Goal: Register for event/course

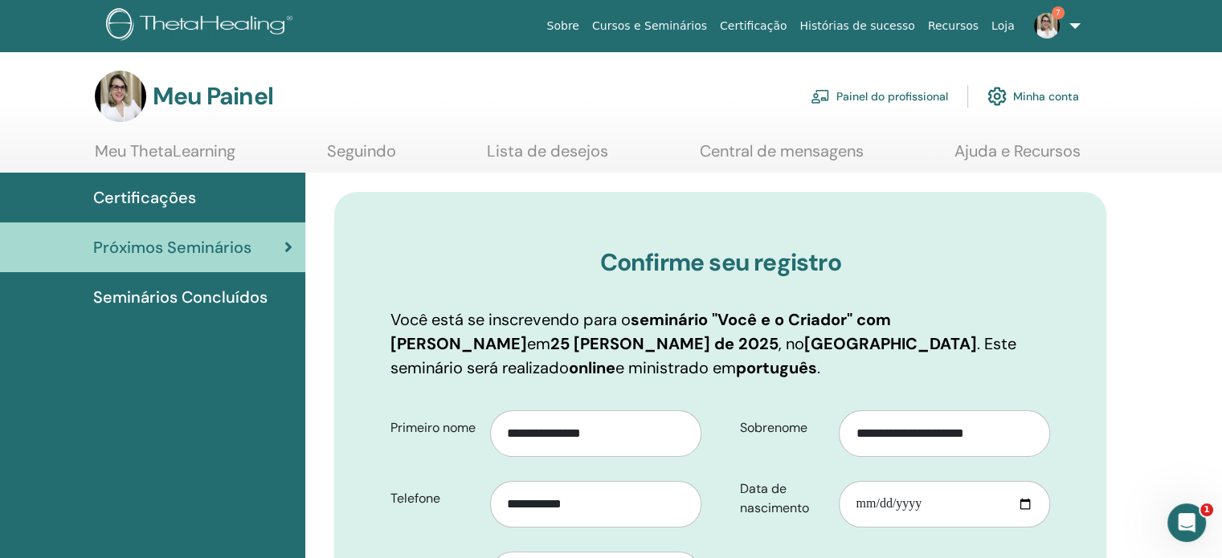
click at [1044, 88] on link "Minha conta" at bounding box center [1033, 96] width 92 height 35
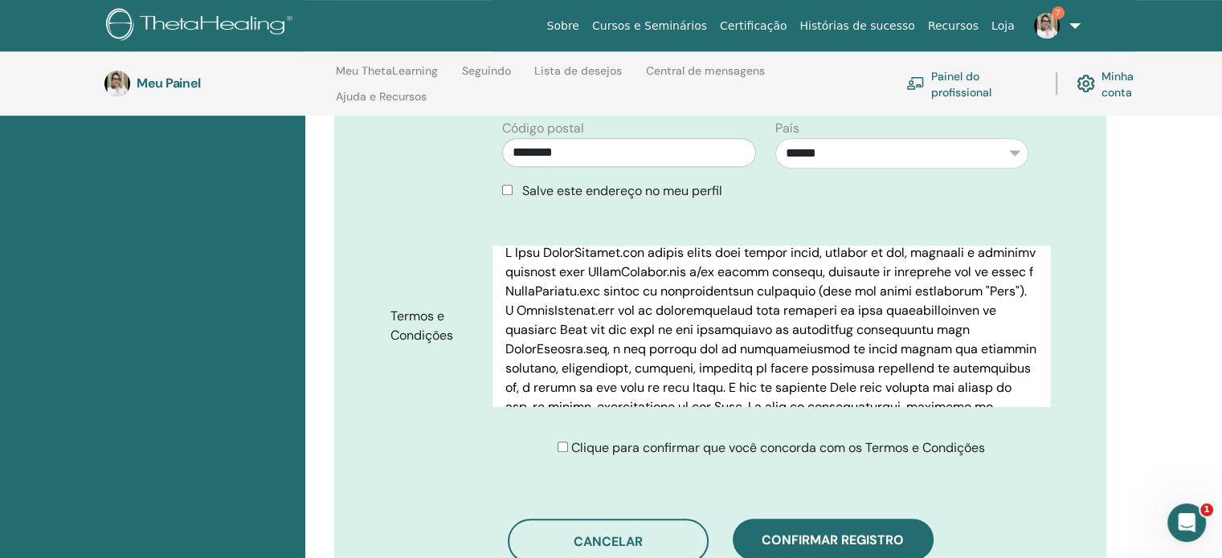
scroll to position [199, 0]
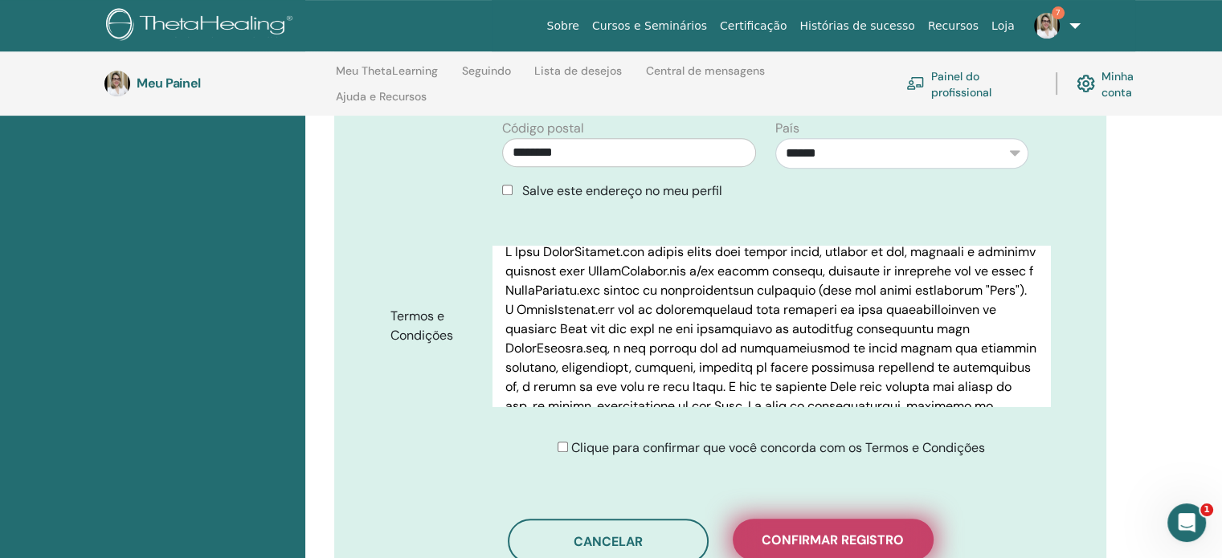
click at [823, 542] on font "Confirmar registro" at bounding box center [832, 540] width 142 height 17
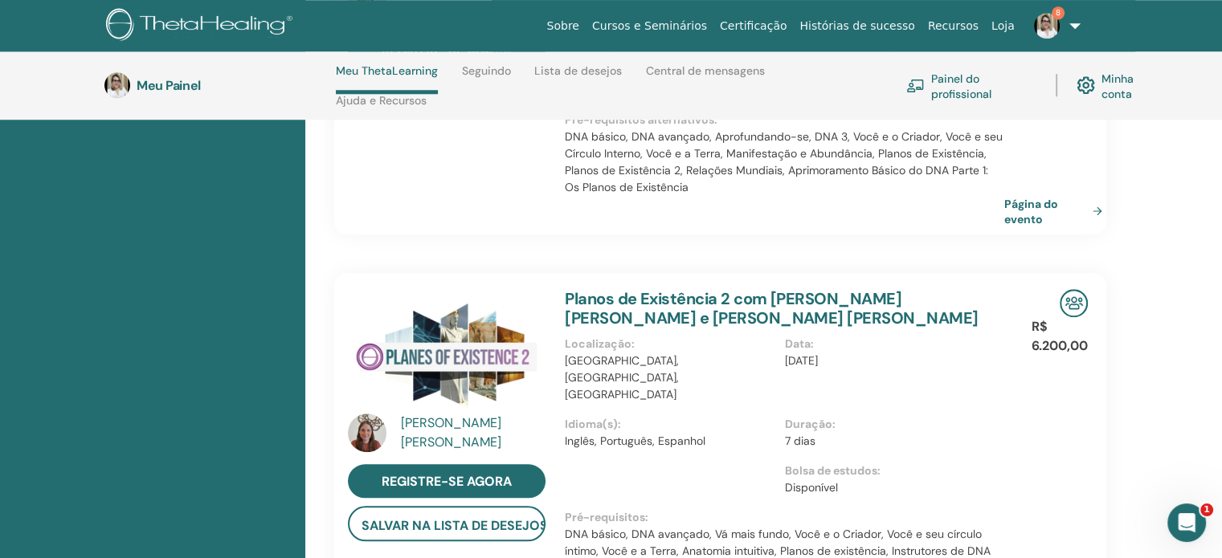
scroll to position [1507, 0]
click at [494, 434] on font "[PERSON_NAME]" at bounding box center [451, 442] width 100 height 17
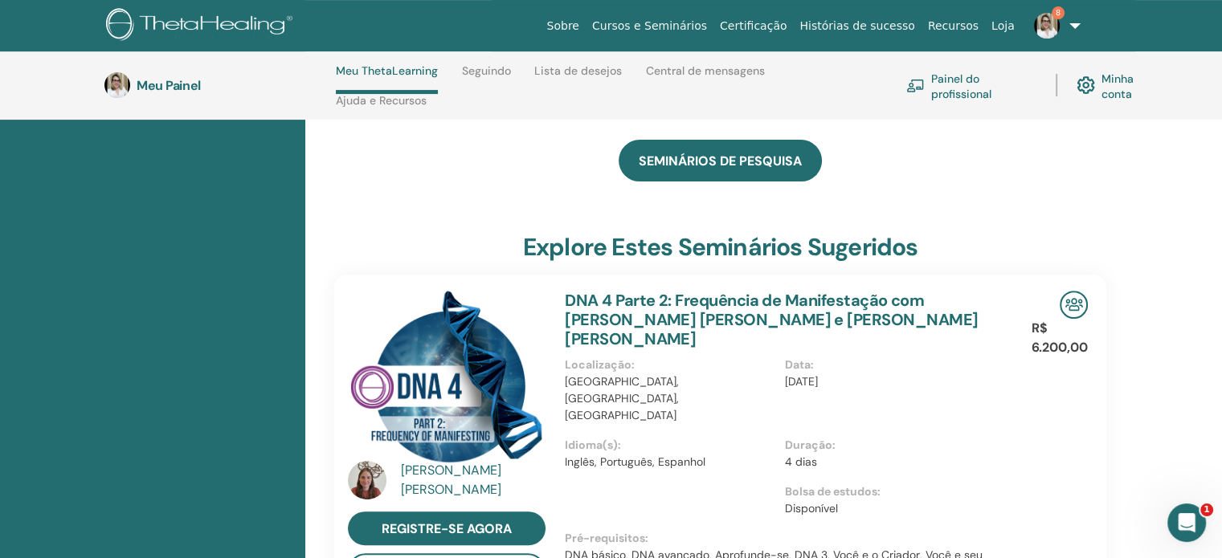
scroll to position [520, 0]
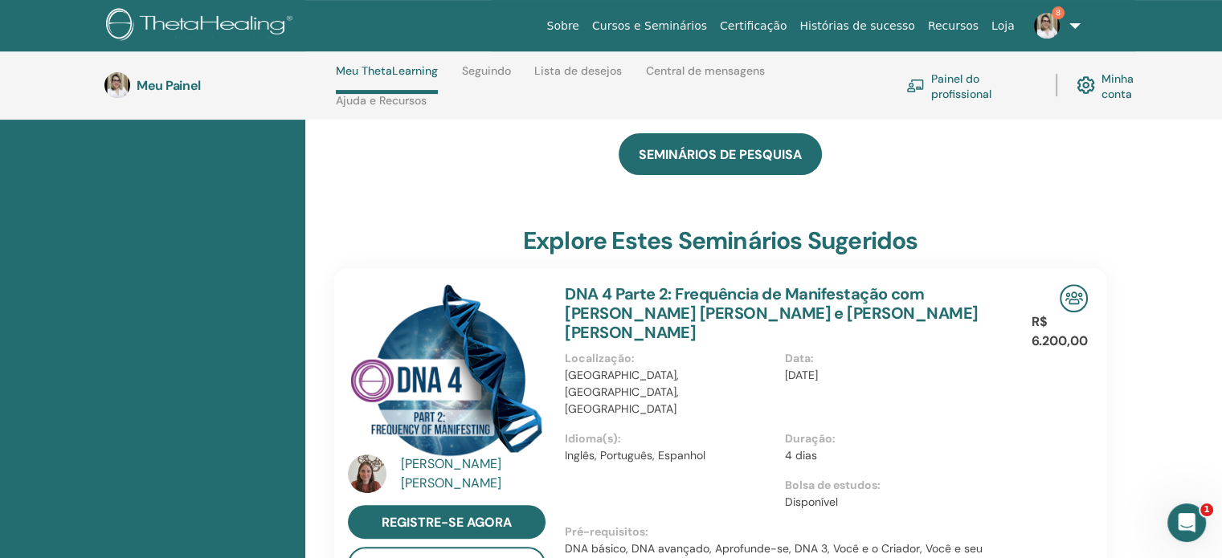
click at [459, 458] on font "[PERSON_NAME]" at bounding box center [451, 463] width 100 height 17
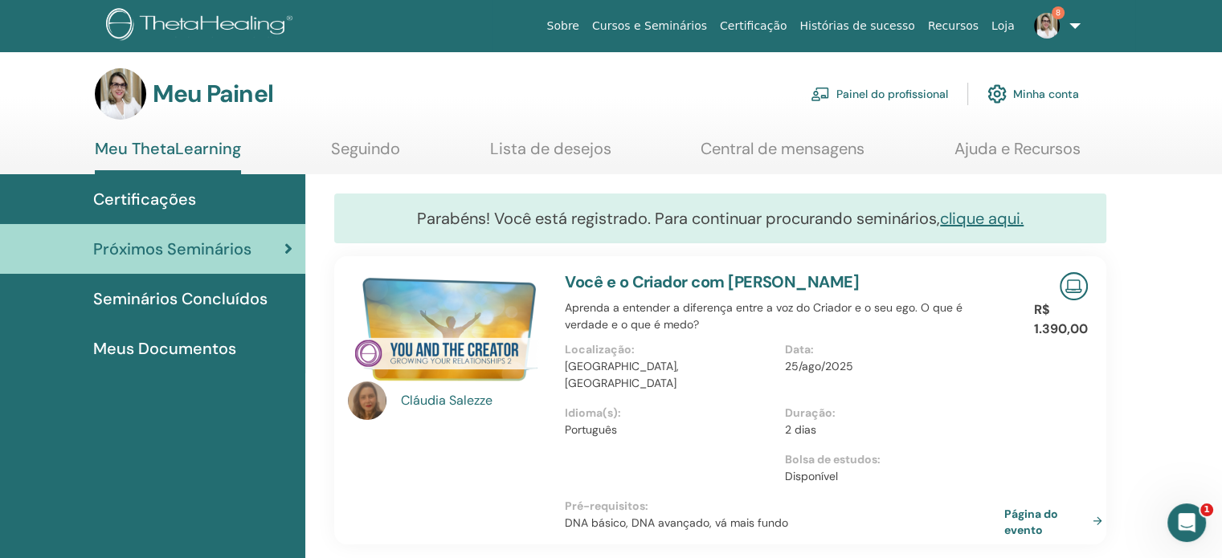
scroll to position [0, 0]
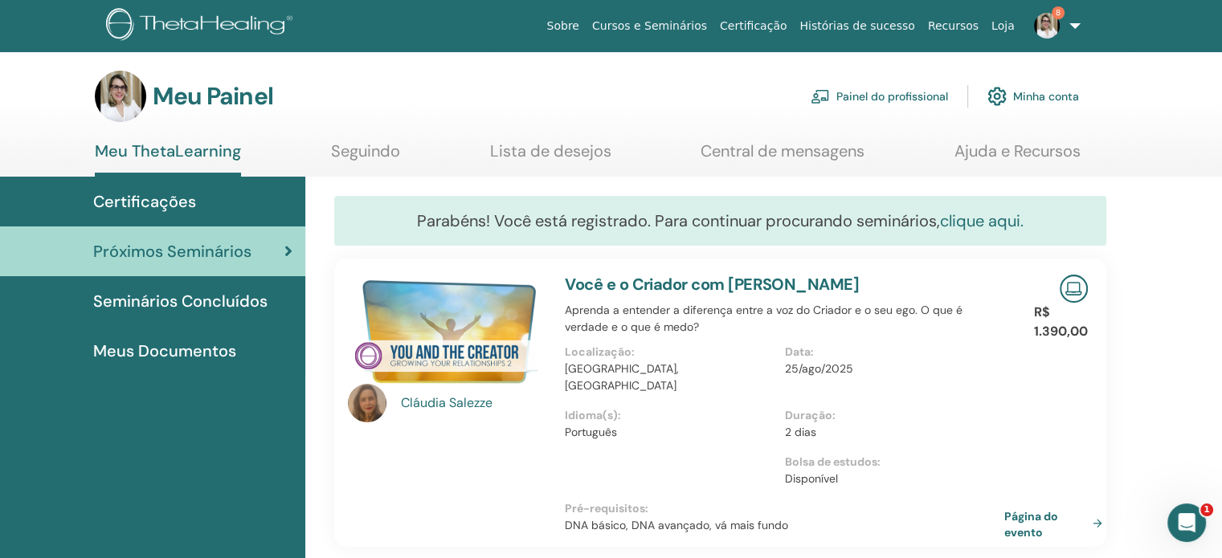
click at [957, 220] on font "clique aqui." at bounding box center [982, 220] width 84 height 21
